Goal: Task Accomplishment & Management: Manage account settings

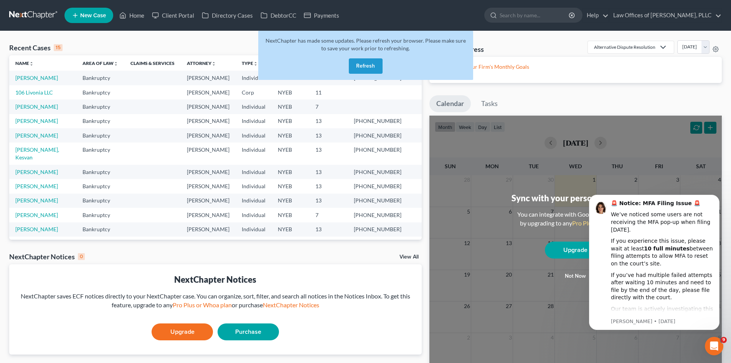
click at [366, 60] on button "Refresh" at bounding box center [366, 65] width 34 height 15
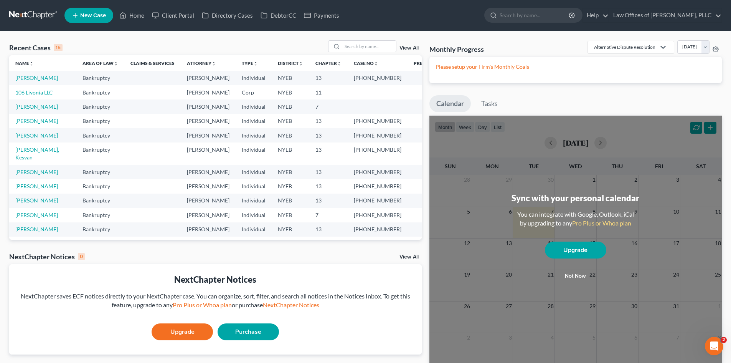
click at [405, 45] on div "View All" at bounding box center [375, 46] width 94 height 12
click at [405, 48] on link "View All" at bounding box center [408, 47] width 19 height 5
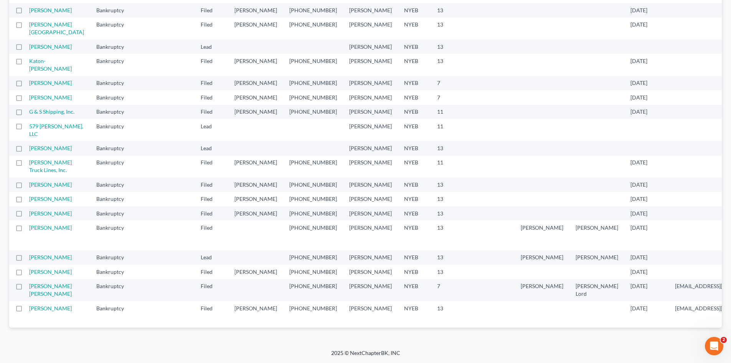
scroll to position [483, 0]
click at [41, 119] on td "G & S Shipping, Inc." at bounding box center [59, 112] width 61 height 14
click at [40, 119] on td "G & S Shipping, Inc." at bounding box center [59, 112] width 61 height 14
click at [36, 115] on link "G & S Shipping, Inc." at bounding box center [51, 111] width 45 height 7
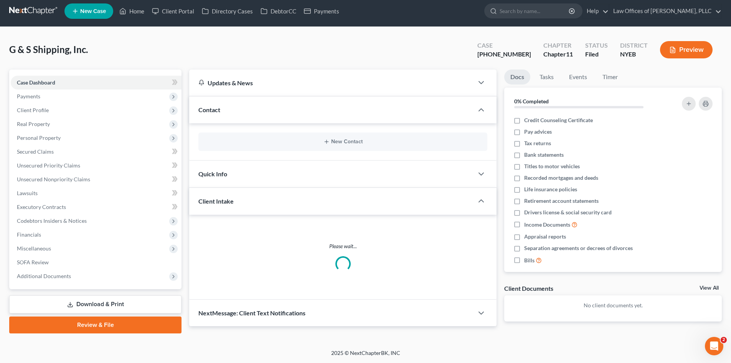
scroll to position [44, 0]
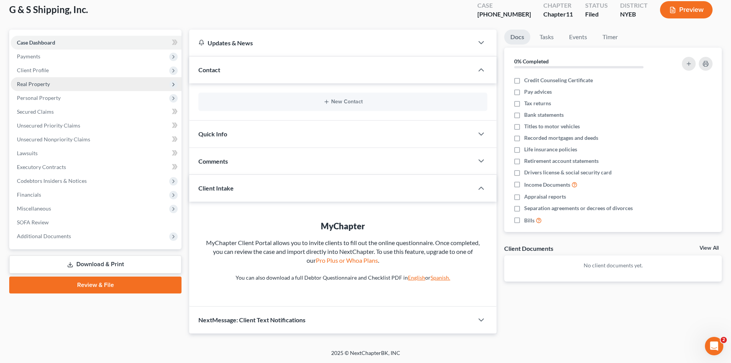
click at [86, 88] on span "Real Property" at bounding box center [96, 84] width 171 height 14
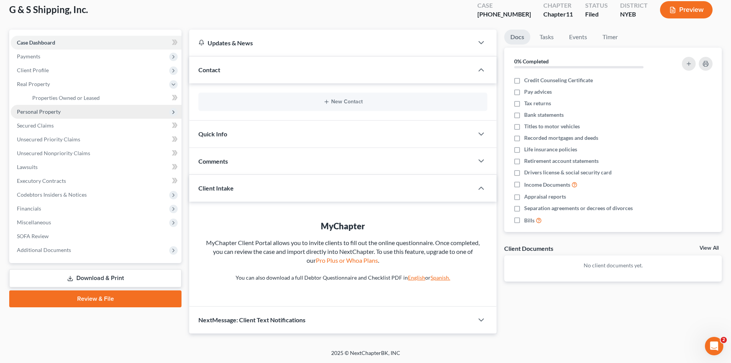
click at [94, 109] on span "Personal Property" at bounding box center [96, 112] width 171 height 14
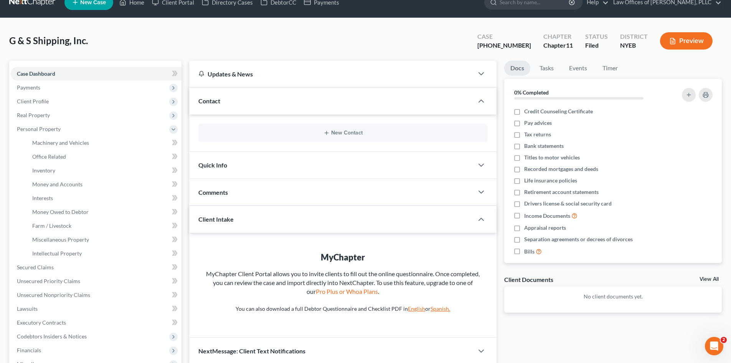
scroll to position [0, 0]
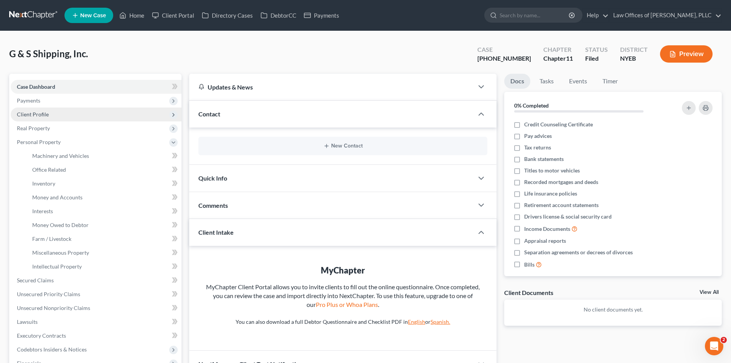
click at [42, 115] on span "Client Profile" at bounding box center [33, 114] width 32 height 7
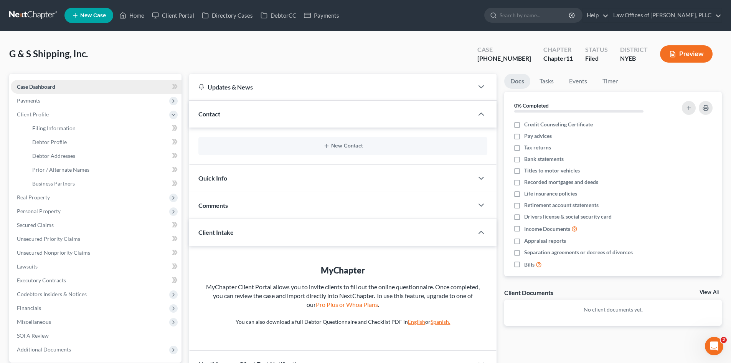
click at [42, 85] on span "Case Dashboard" at bounding box center [36, 86] width 38 height 7
click at [43, 98] on span "Payments" at bounding box center [96, 101] width 171 height 14
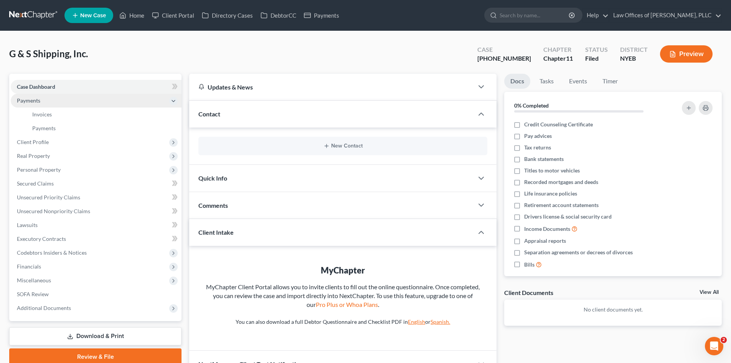
click at [42, 101] on span "Payments" at bounding box center [96, 101] width 171 height 14
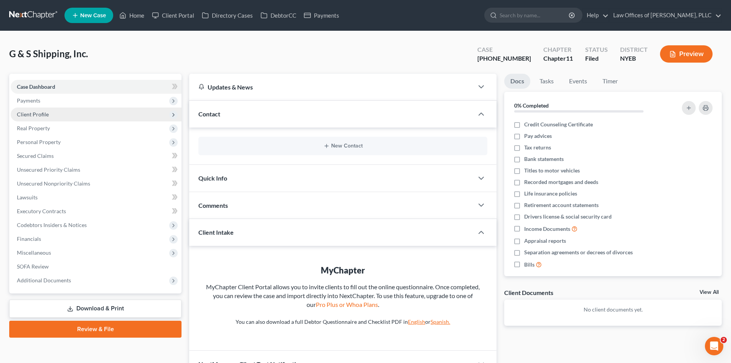
click at [41, 113] on span "Client Profile" at bounding box center [33, 114] width 32 height 7
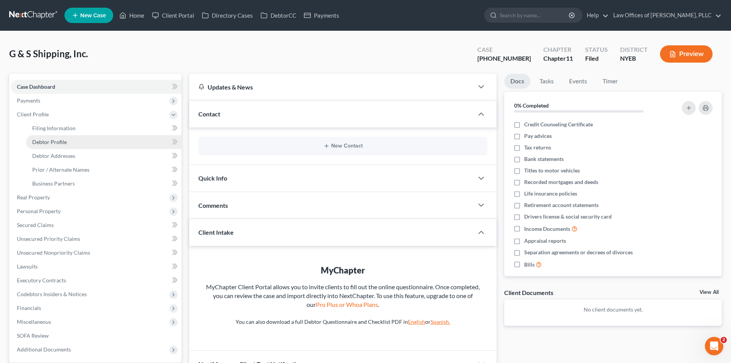
click at [45, 142] on span "Debtor Profile" at bounding box center [49, 141] width 35 height 7
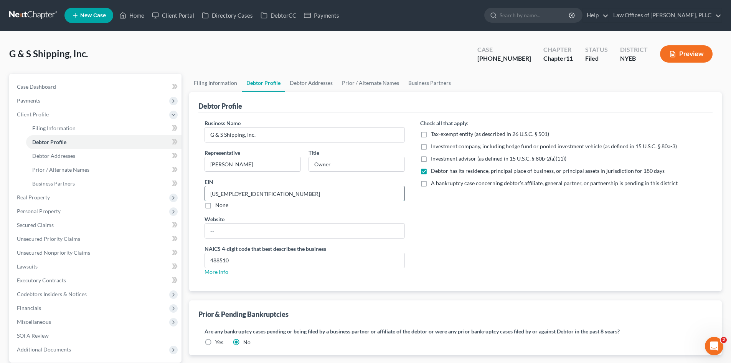
drag, startPoint x: 249, startPoint y: 194, endPoint x: 206, endPoint y: 196, distance: 43.0
click at [206, 196] on input "[US_EMPLOYER_IDENTIFICATION_NUMBER]" at bounding box center [304, 193] width 199 height 15
